Goal: Check status

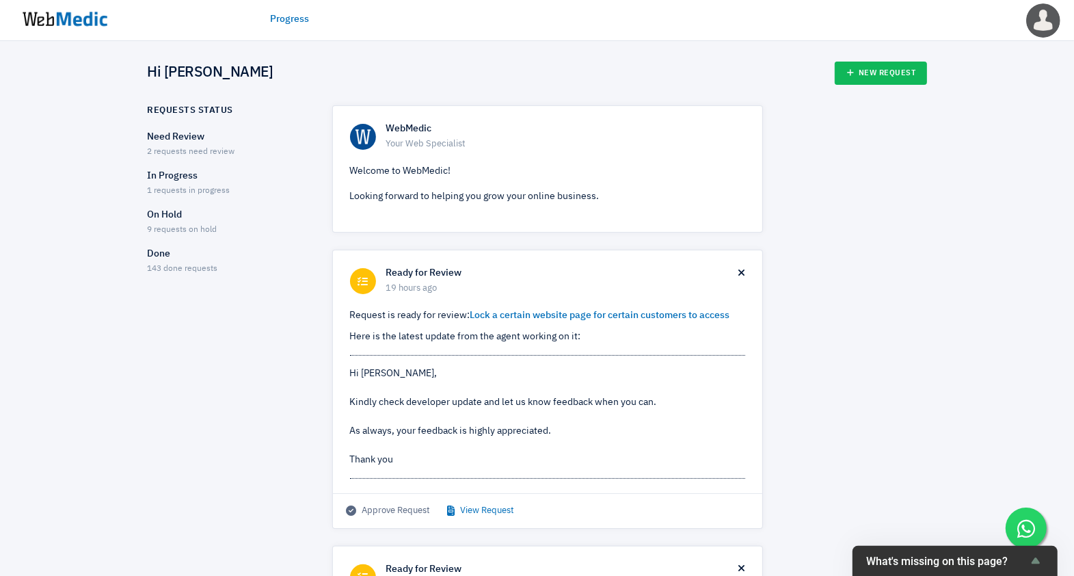
click at [476, 513] on link "View Request" at bounding box center [481, 511] width 67 height 14
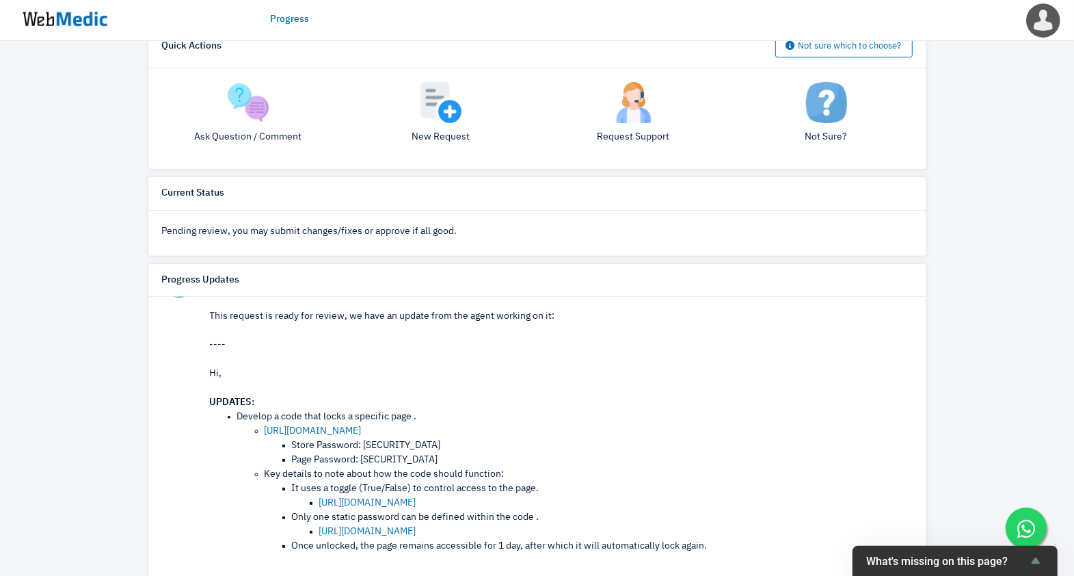
scroll to position [376, 0]
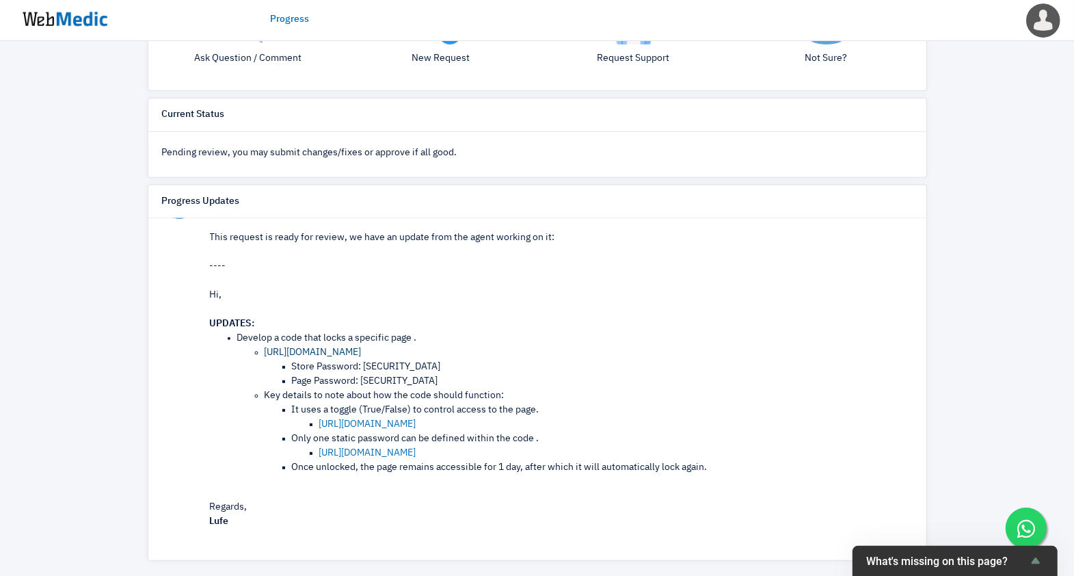
click at [362, 348] on link "[URL][DOMAIN_NAME]" at bounding box center [313, 352] width 97 height 10
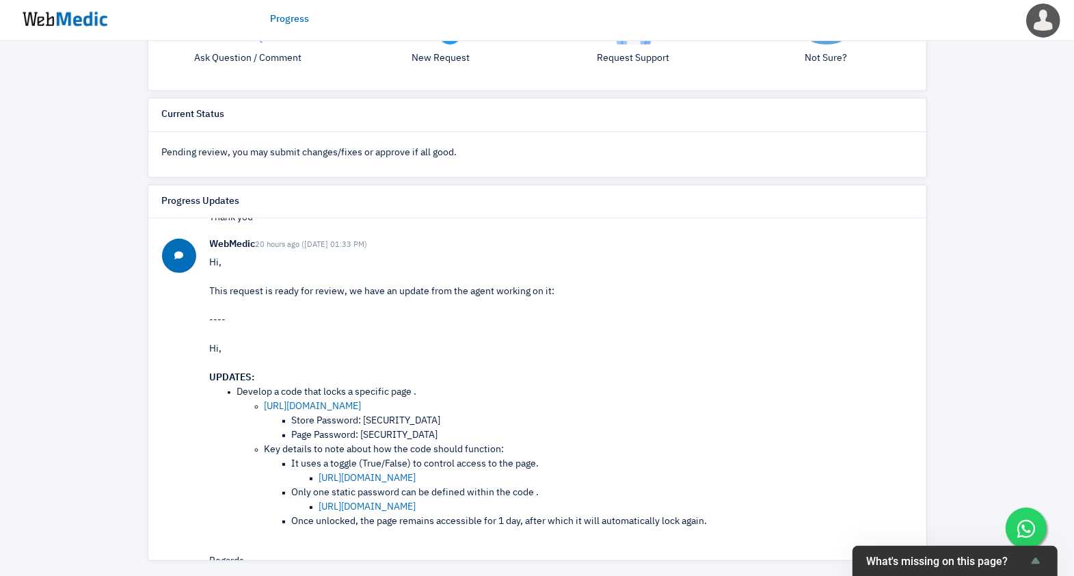
scroll to position [0, 0]
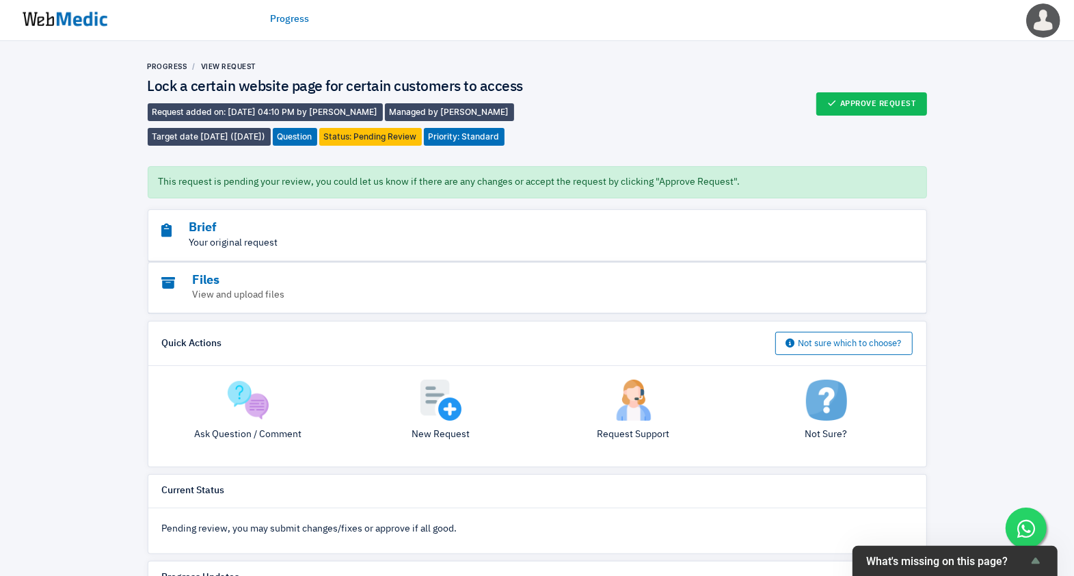
click at [209, 243] on p "Your original request" at bounding box center [500, 243] width 676 height 14
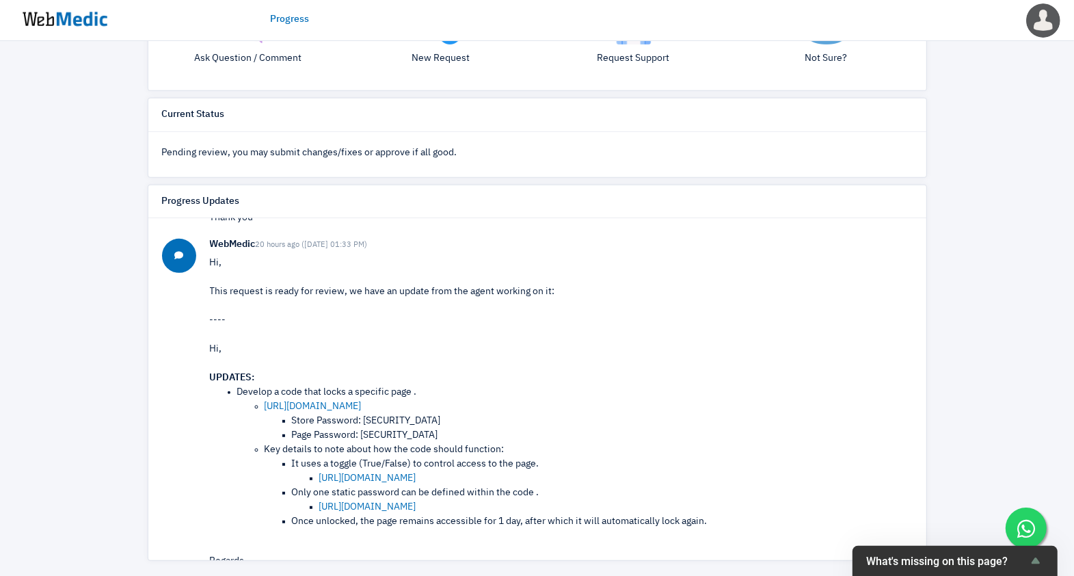
scroll to position [391, 0]
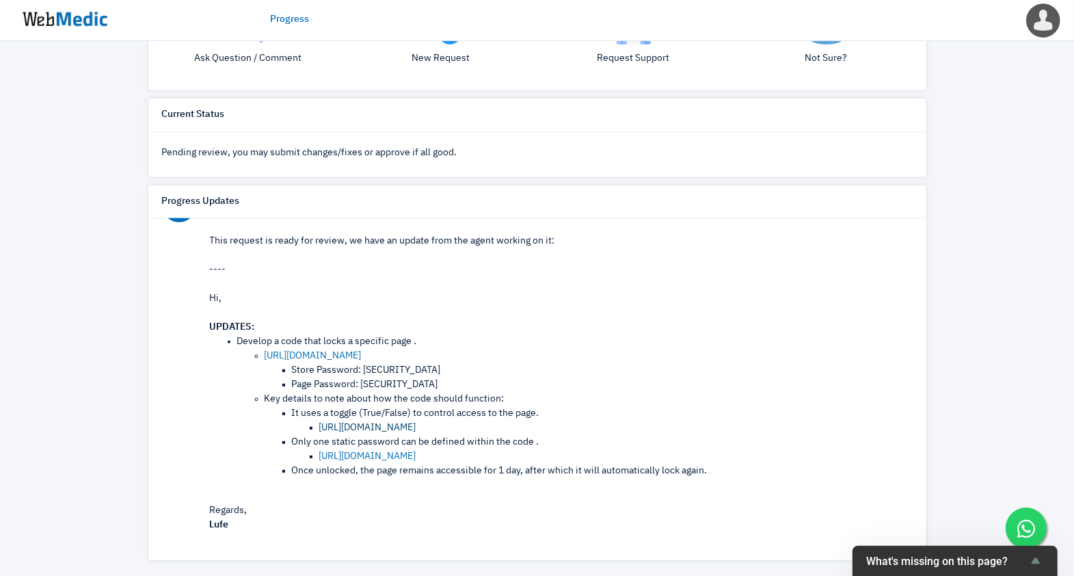
click at [411, 423] on link "[URL][DOMAIN_NAME]" at bounding box center [367, 428] width 97 height 10
click at [336, 451] on link "[URL][DOMAIN_NAME]" at bounding box center [367, 456] width 97 height 10
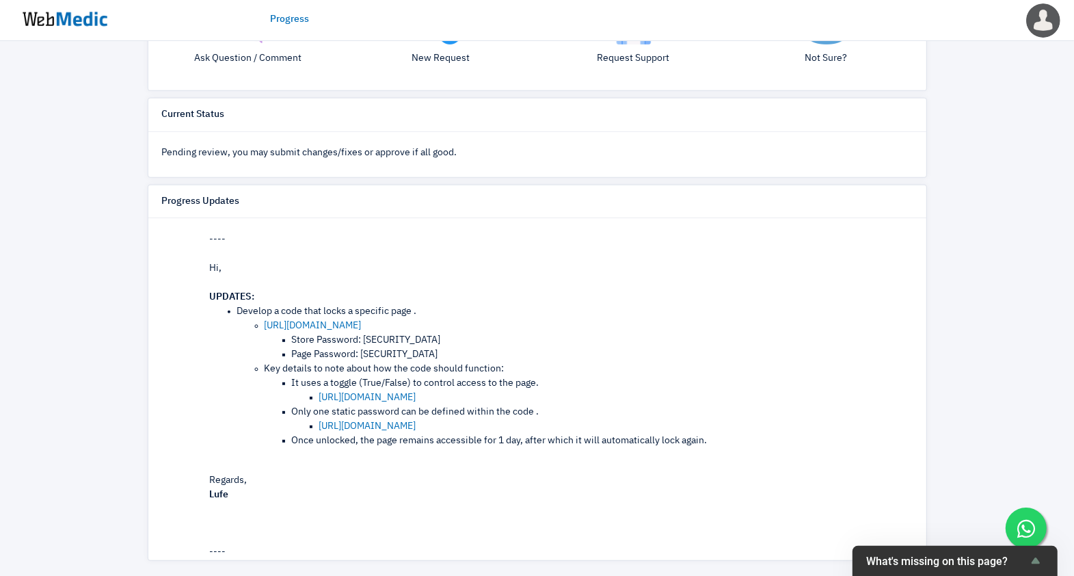
scroll to position [423, 0]
click at [362, 319] on link "[URL][DOMAIN_NAME]" at bounding box center [313, 324] width 97 height 10
click at [362, 321] on link "[URL][DOMAIN_NAME]" at bounding box center [313, 324] width 97 height 10
